Goal: Information Seeking & Learning: Learn about a topic

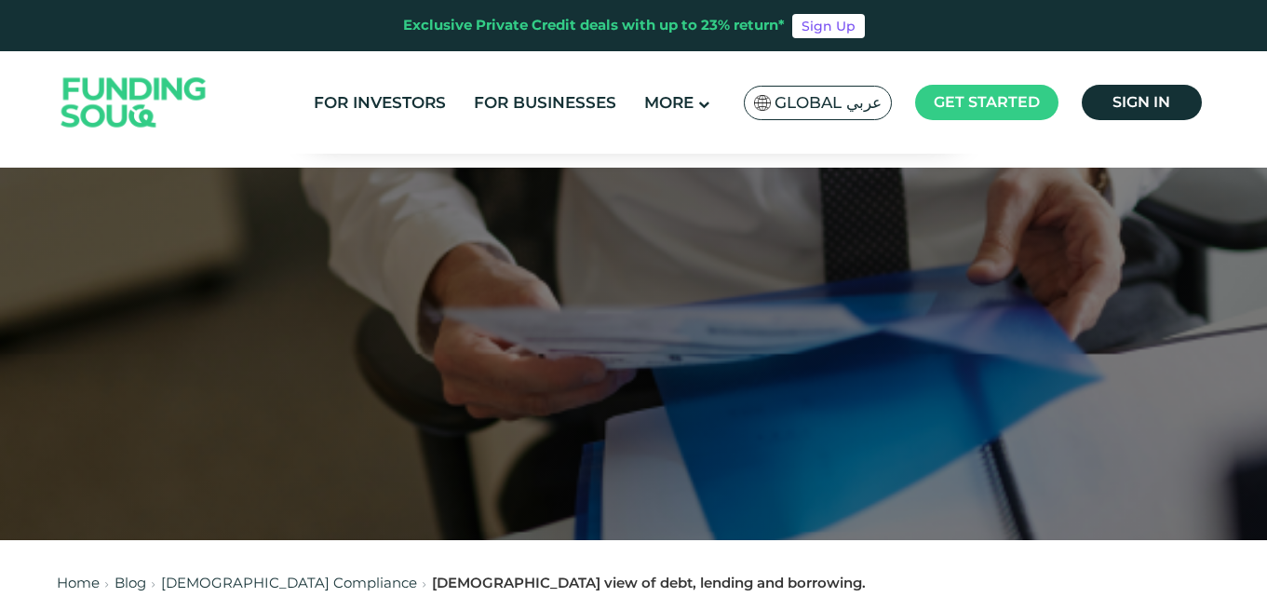
drag, startPoint x: 0, startPoint y: 0, endPoint x: 889, endPoint y: 269, distance: 928.8
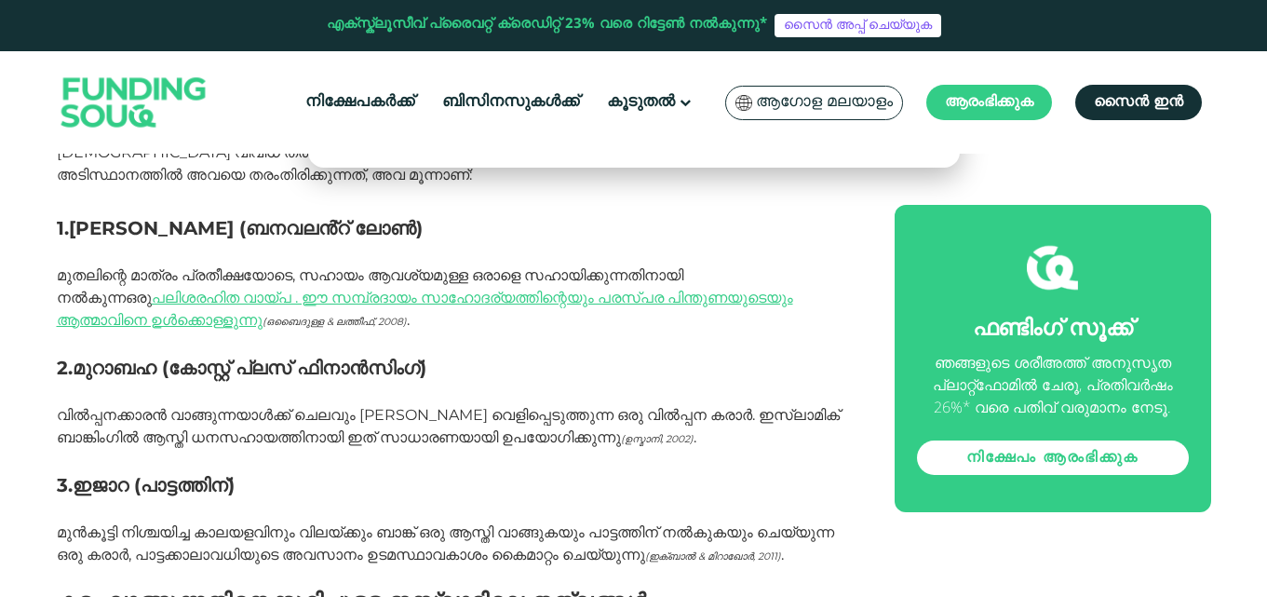
scroll to position [1489, 0]
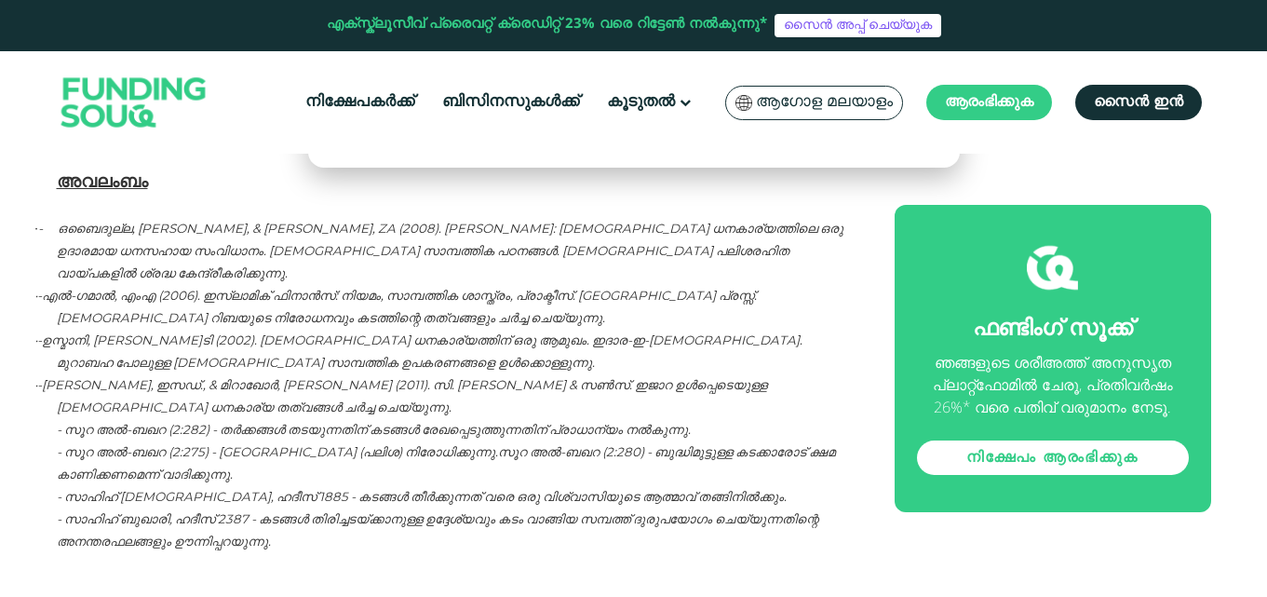
scroll to position [4654, 0]
